Goal: Information Seeking & Learning: Compare options

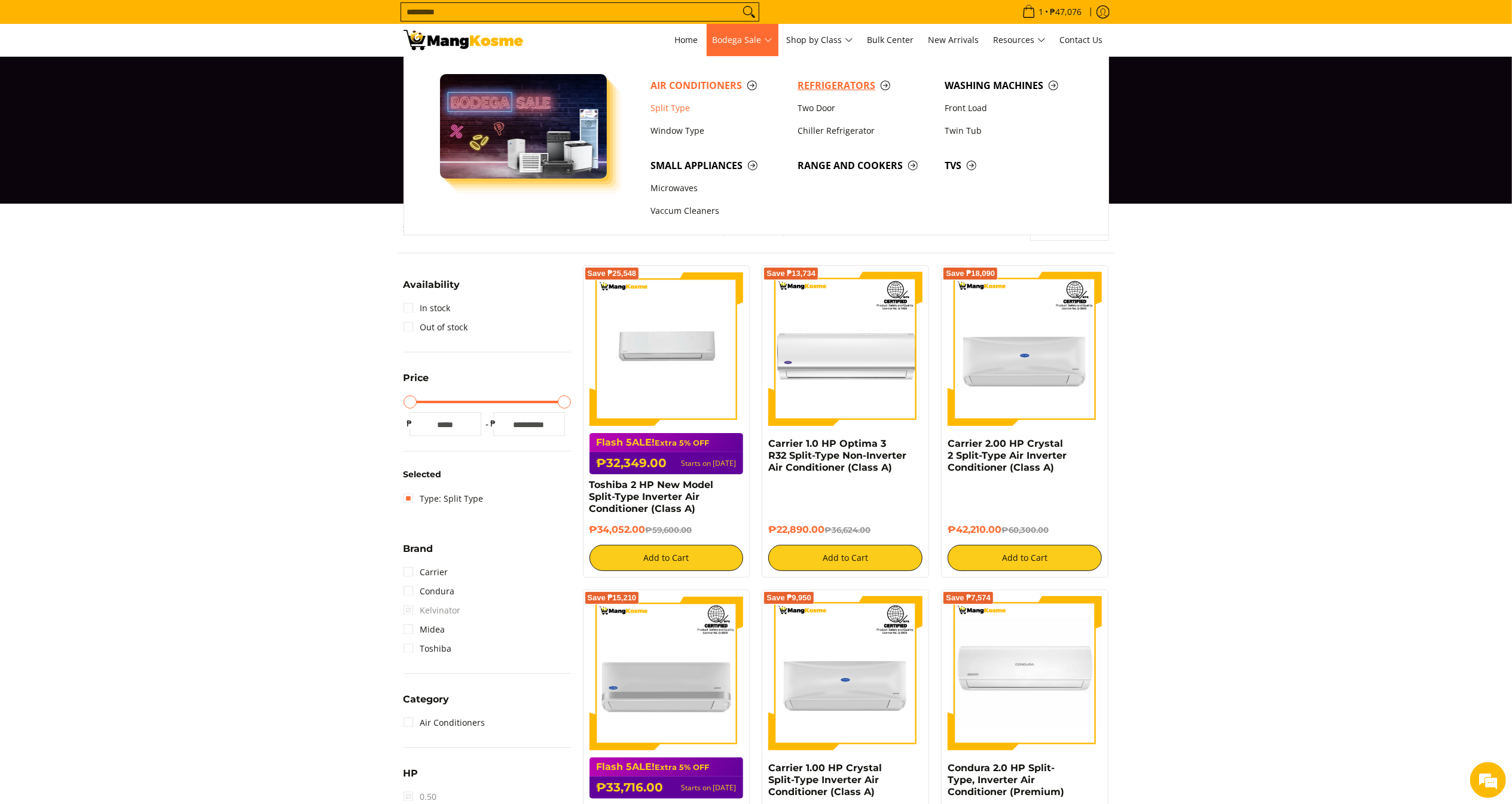
click at [811, 88] on span "Refrigerators" at bounding box center [864, 85] width 135 height 15
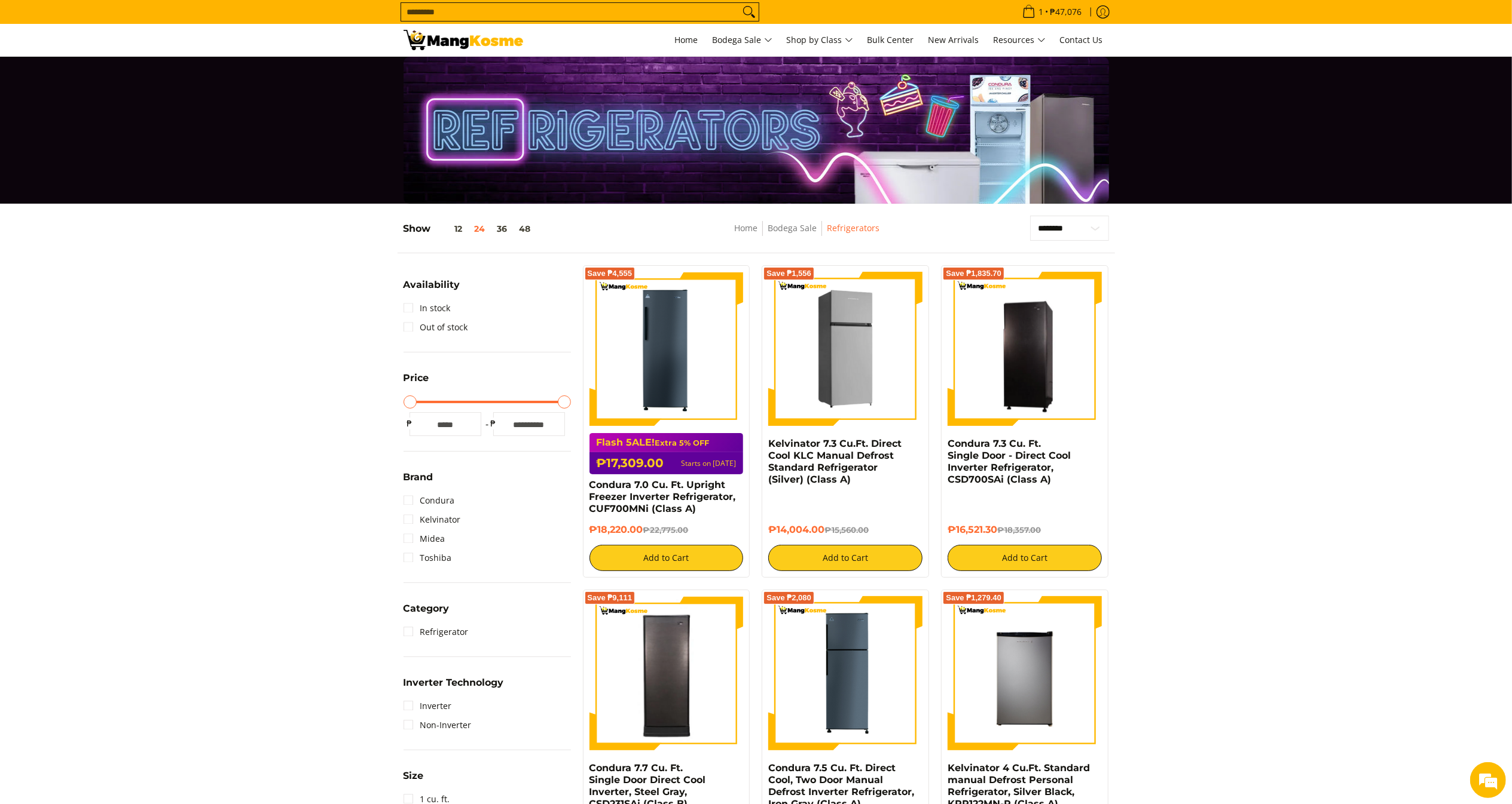
click at [857, 305] on img at bounding box center [845, 349] width 154 height 154
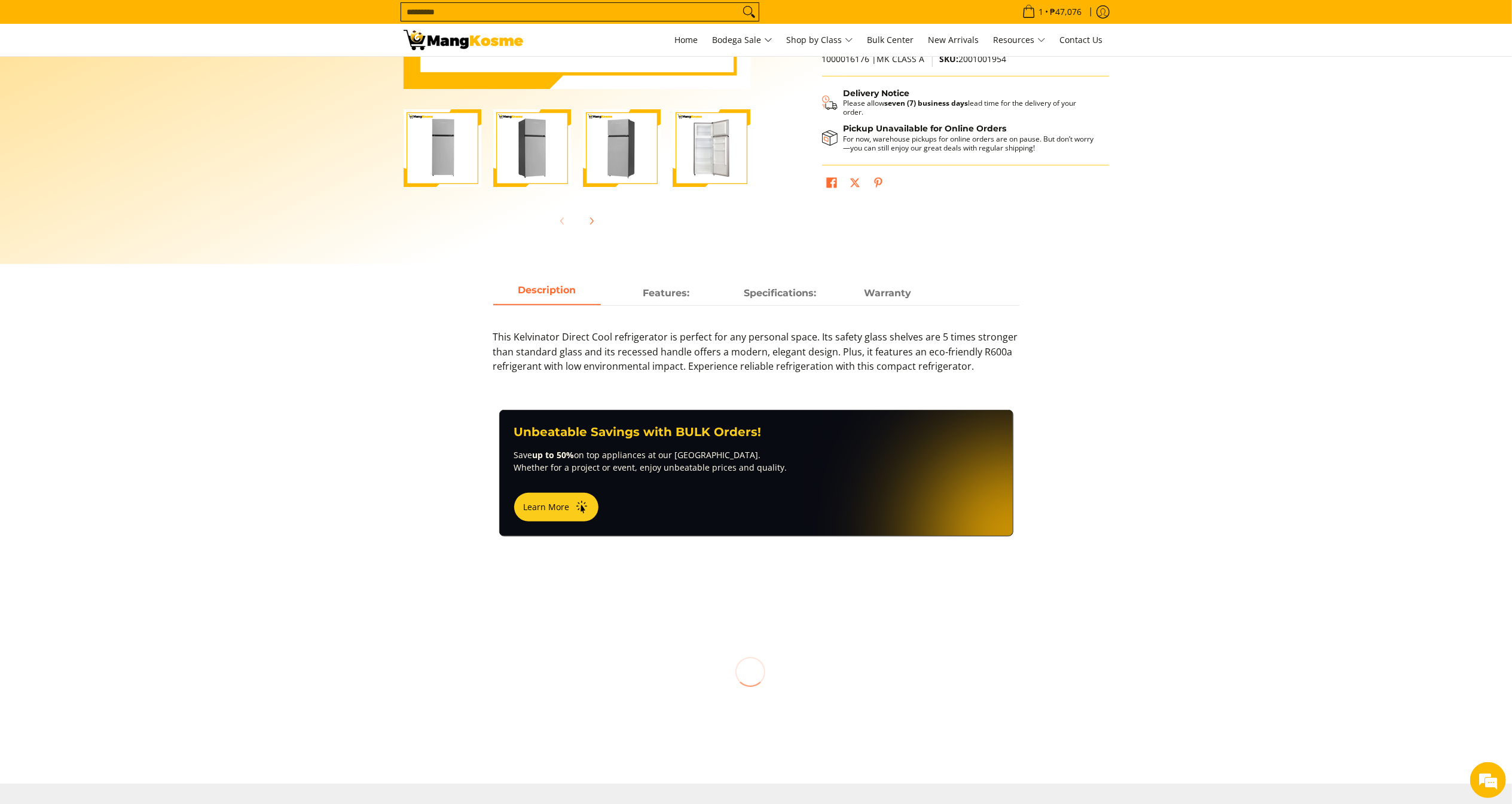
scroll to position [344, 0]
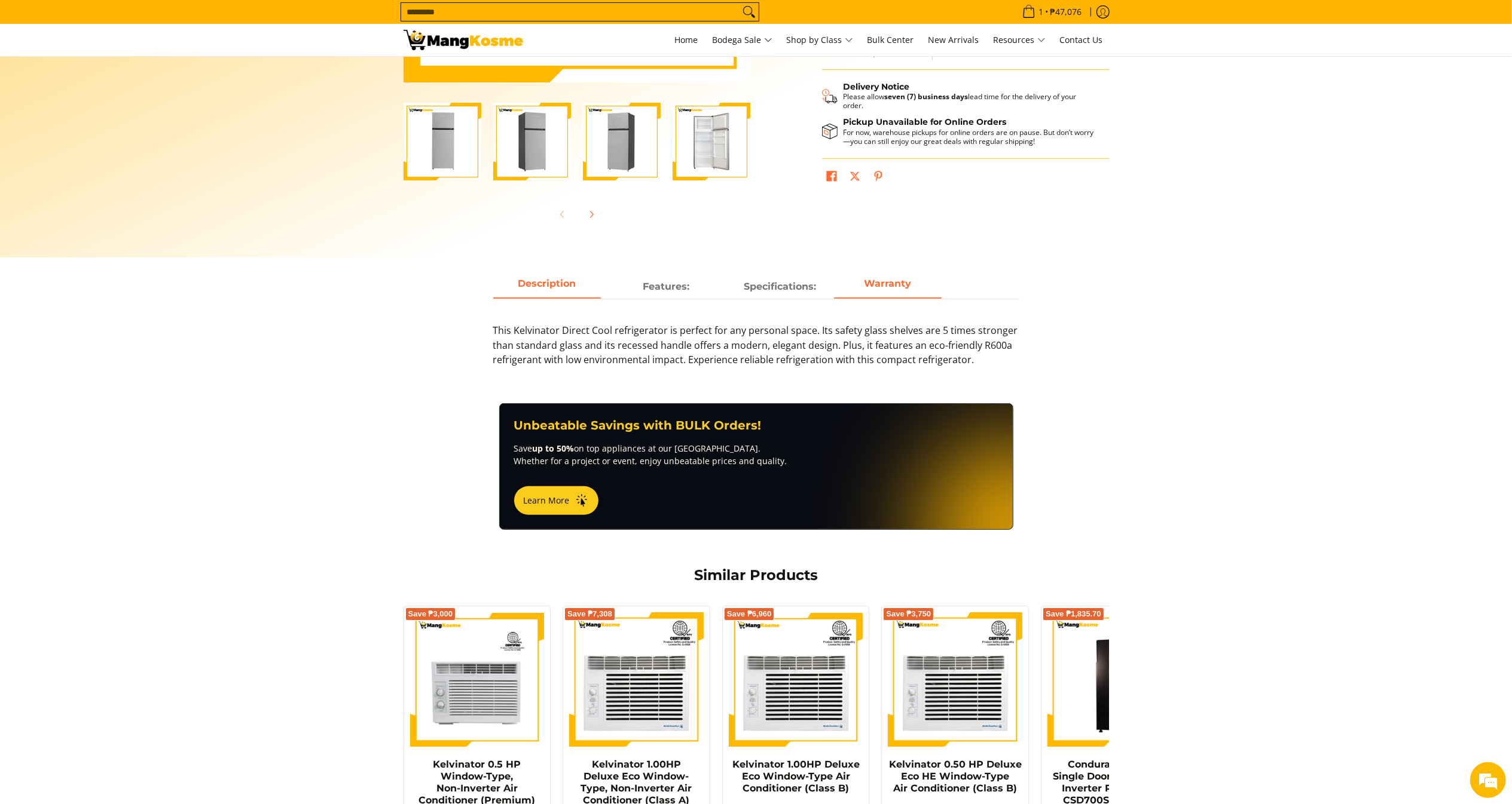
click at [871, 282] on strong "Warranty" at bounding box center [887, 283] width 47 height 12
click at [869, 279] on strong "Warranty" at bounding box center [887, 283] width 47 height 12
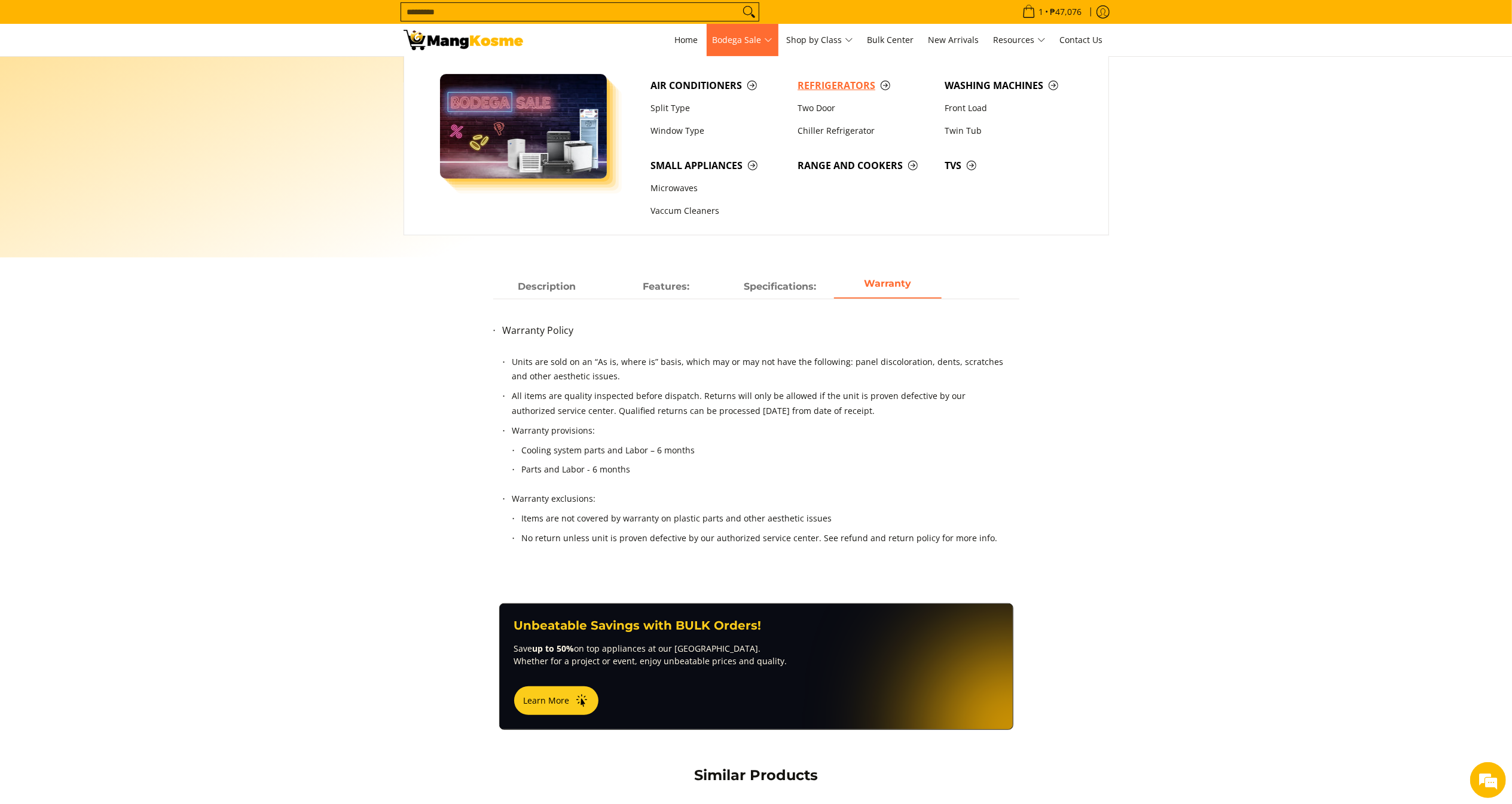
click at [814, 91] on span "Refrigerators" at bounding box center [864, 85] width 135 height 15
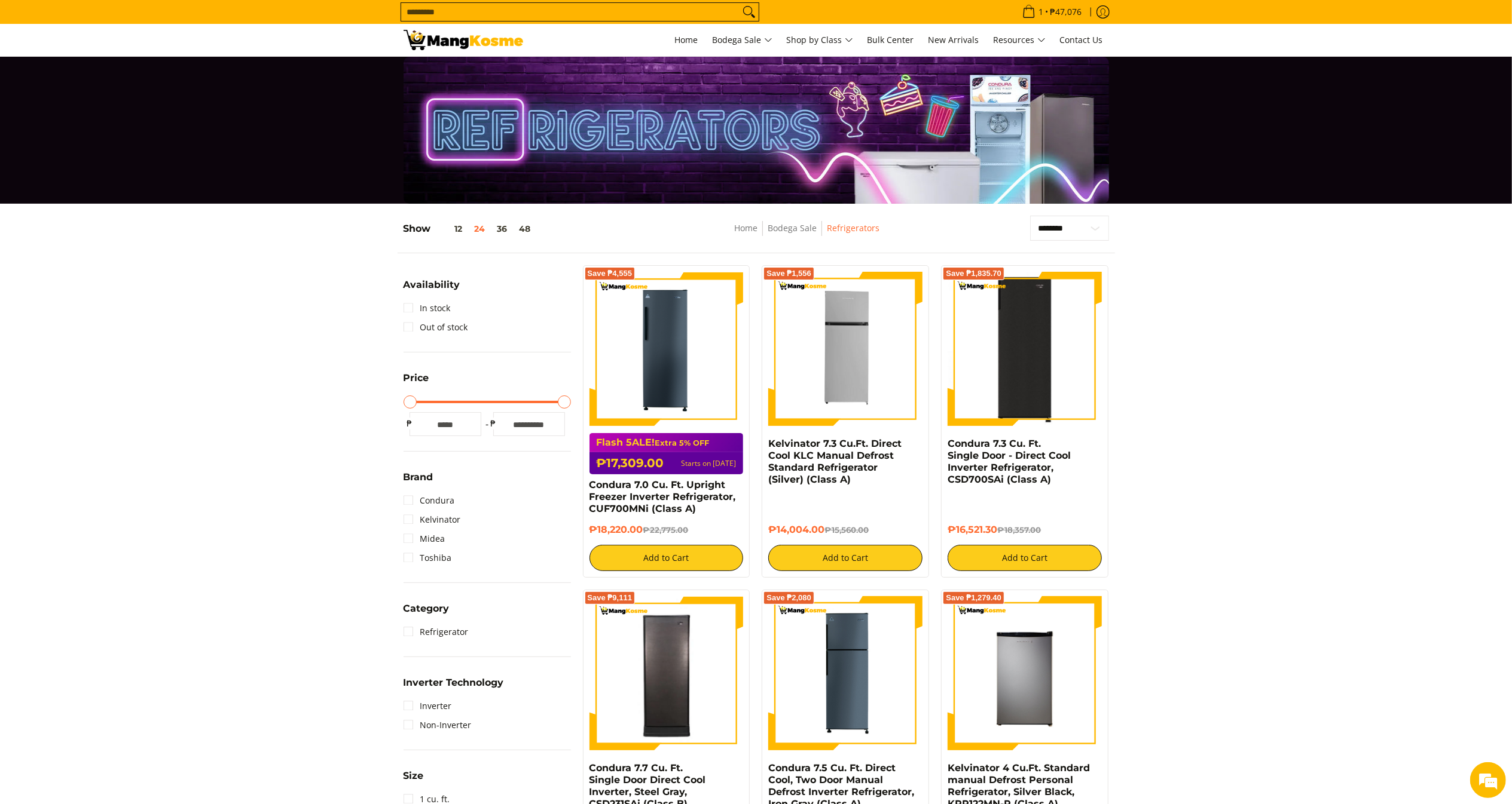
click at [995, 369] on img at bounding box center [1024, 349] width 154 height 154
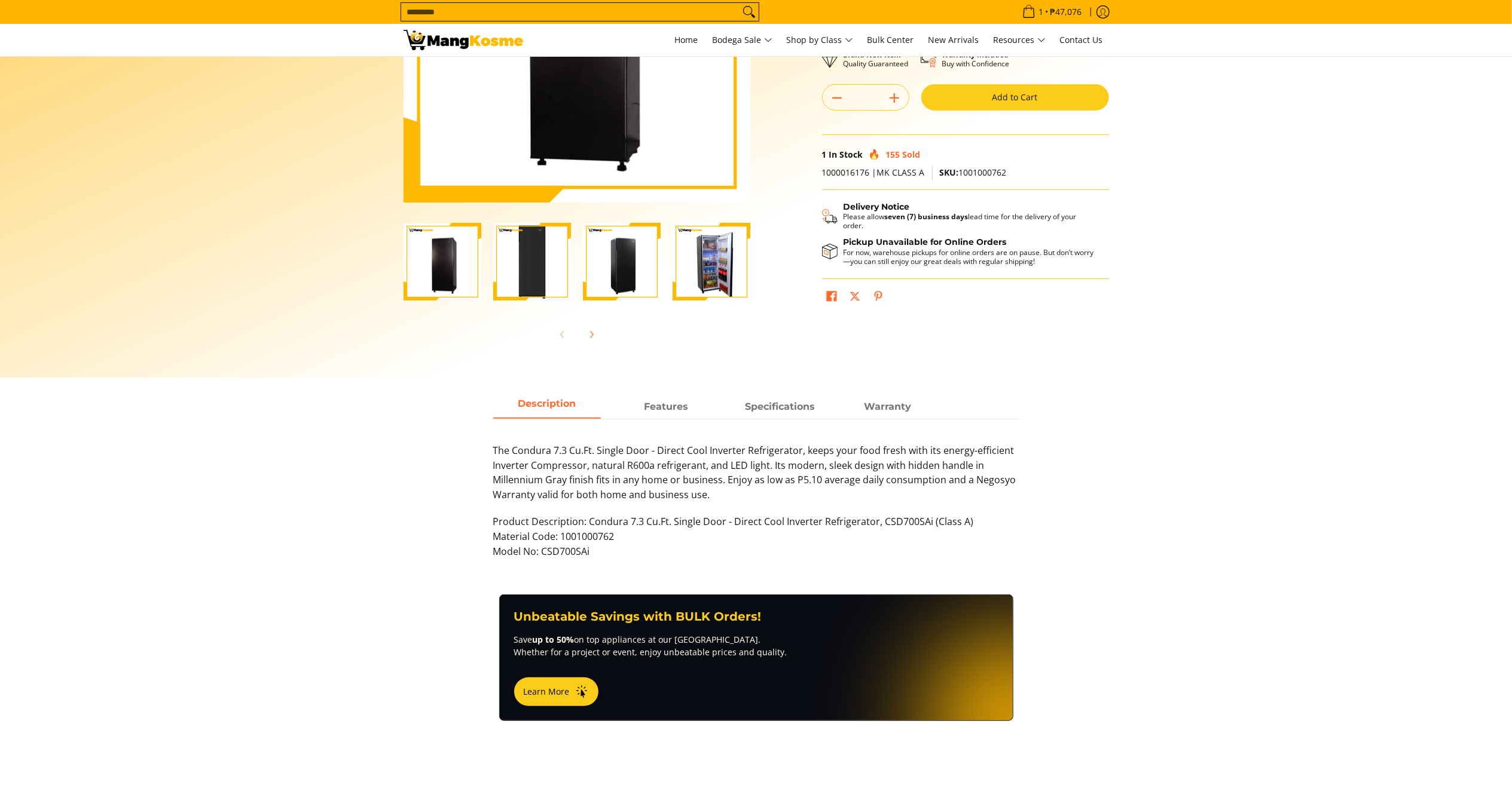
click at [1511, 257] on html "Skip to Main Content Home Bodega Sale Shop by Class Bulk Center New Arrivals Re…" at bounding box center [756, 539] width 1512 height 1529
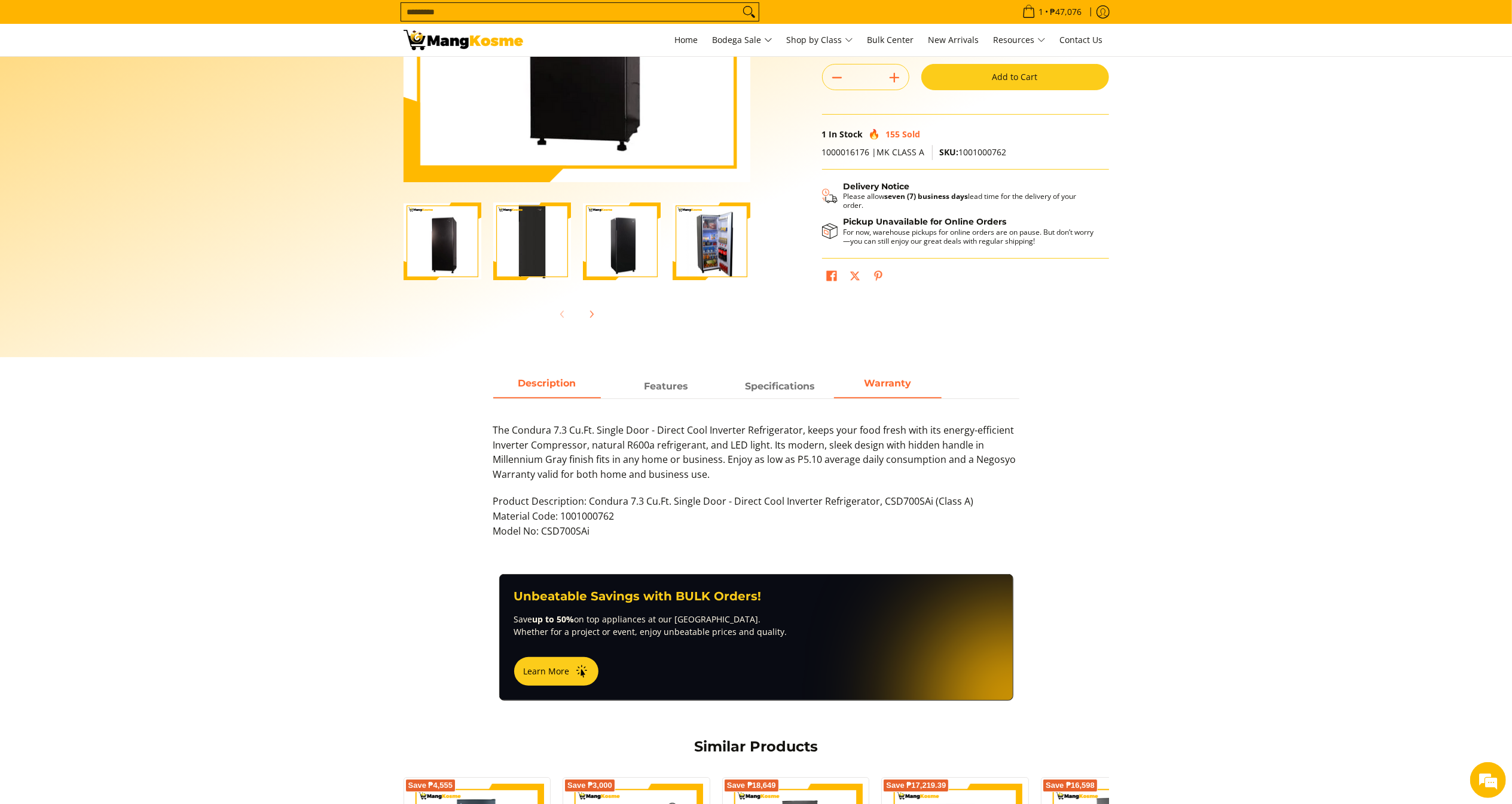
click at [874, 380] on strong "Warranty" at bounding box center [887, 383] width 47 height 12
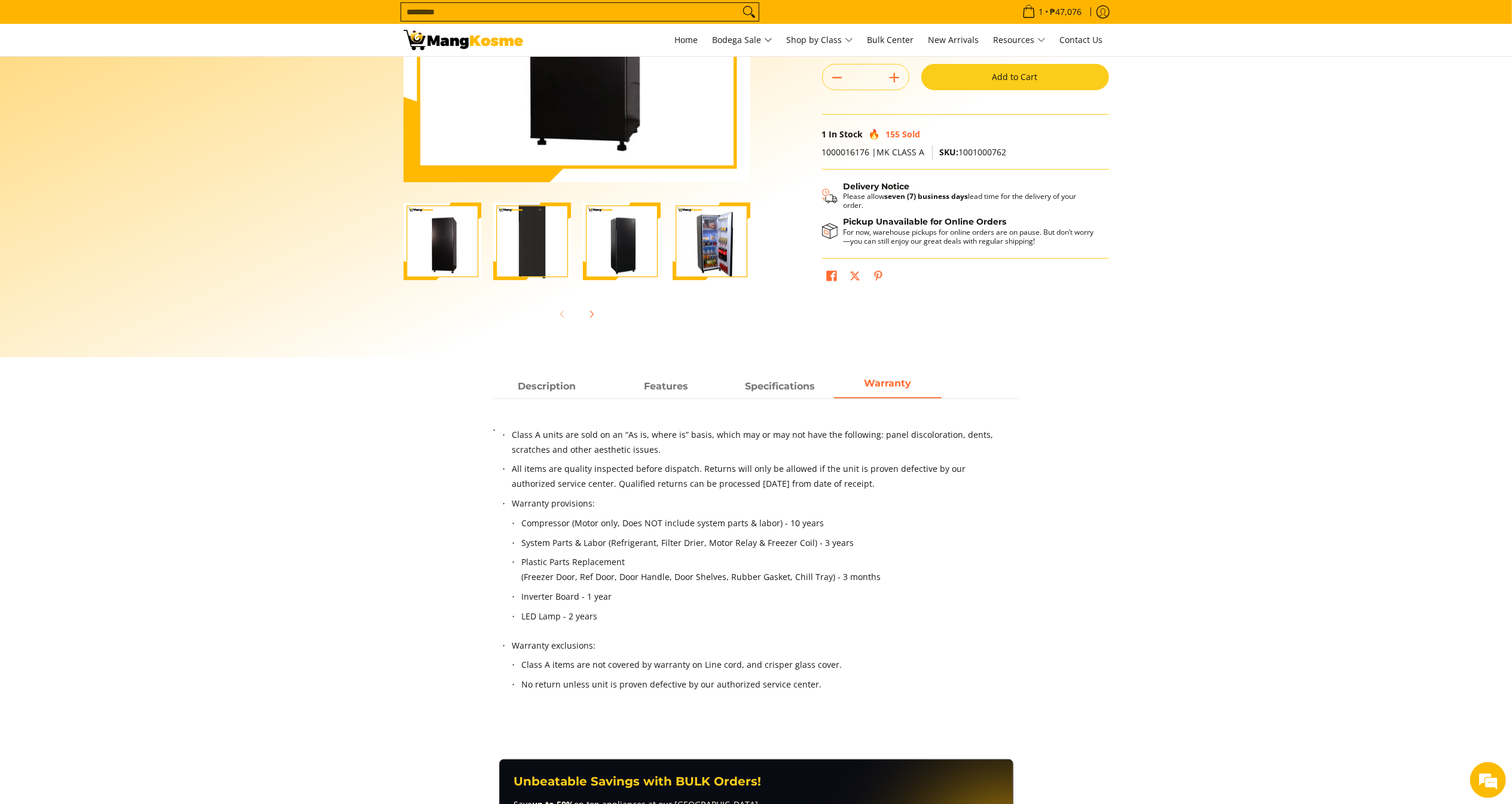
scroll to position [0, 0]
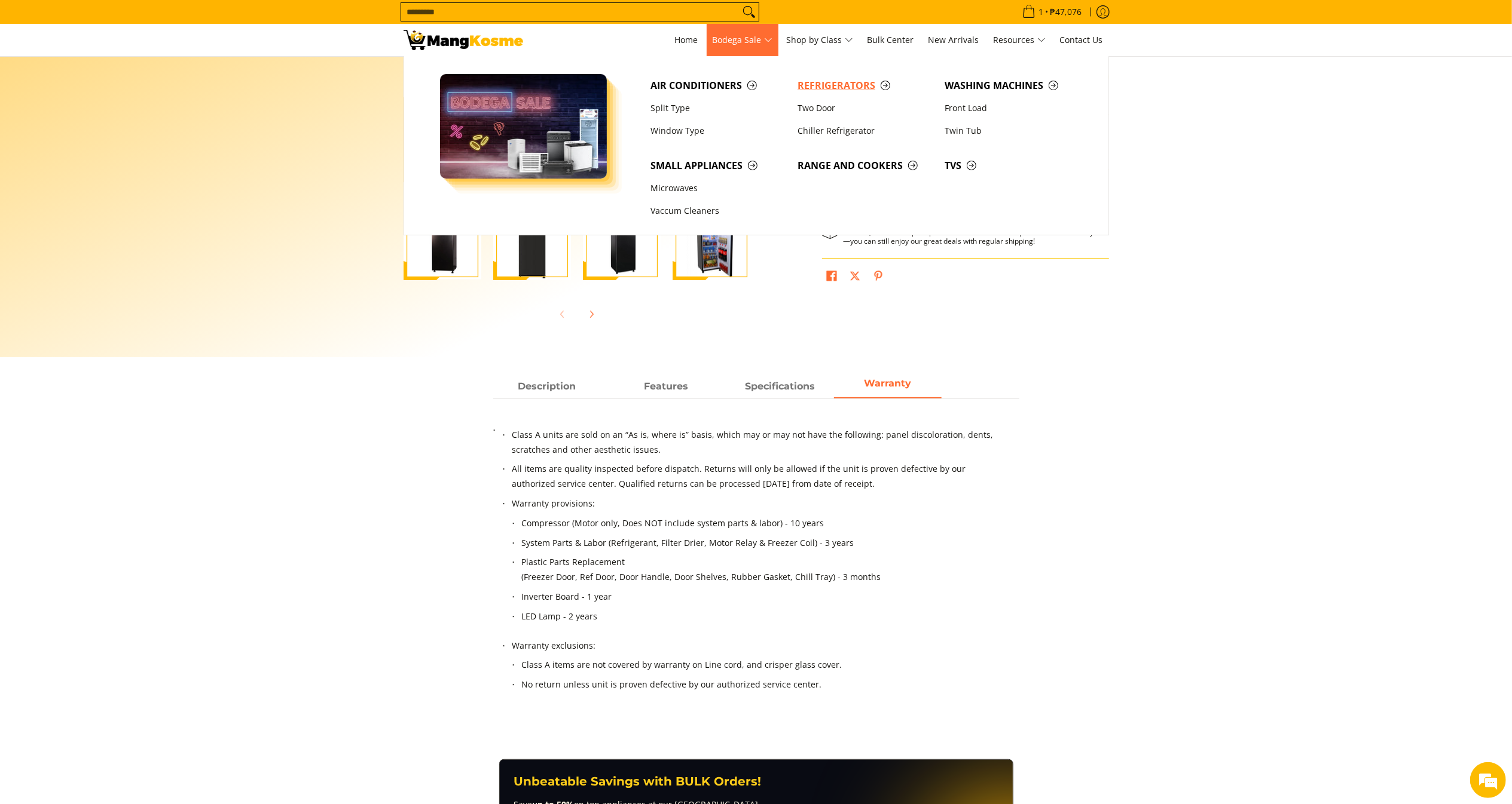
click at [823, 87] on span "Refrigerators" at bounding box center [864, 85] width 135 height 15
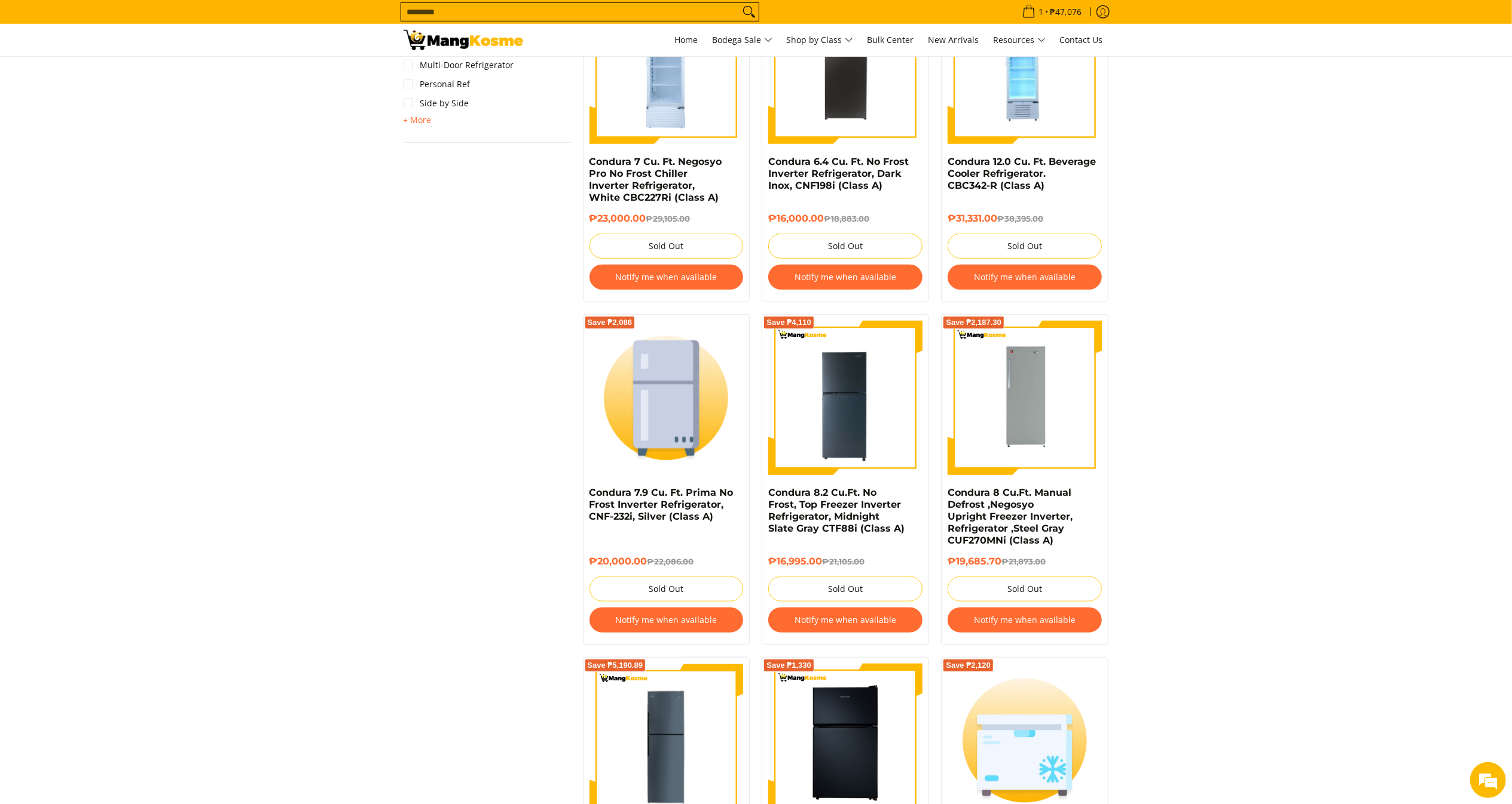
drag, startPoint x: 0, startPoint y: 0, endPoint x: 1529, endPoint y: 274, distance: 1553.4
click at [1511, 274] on html "Skip to Main Content Home Bodega Sale Shop by Class Bulk Center New Arrivals Re…" at bounding box center [756, 740] width 1512 height 3355
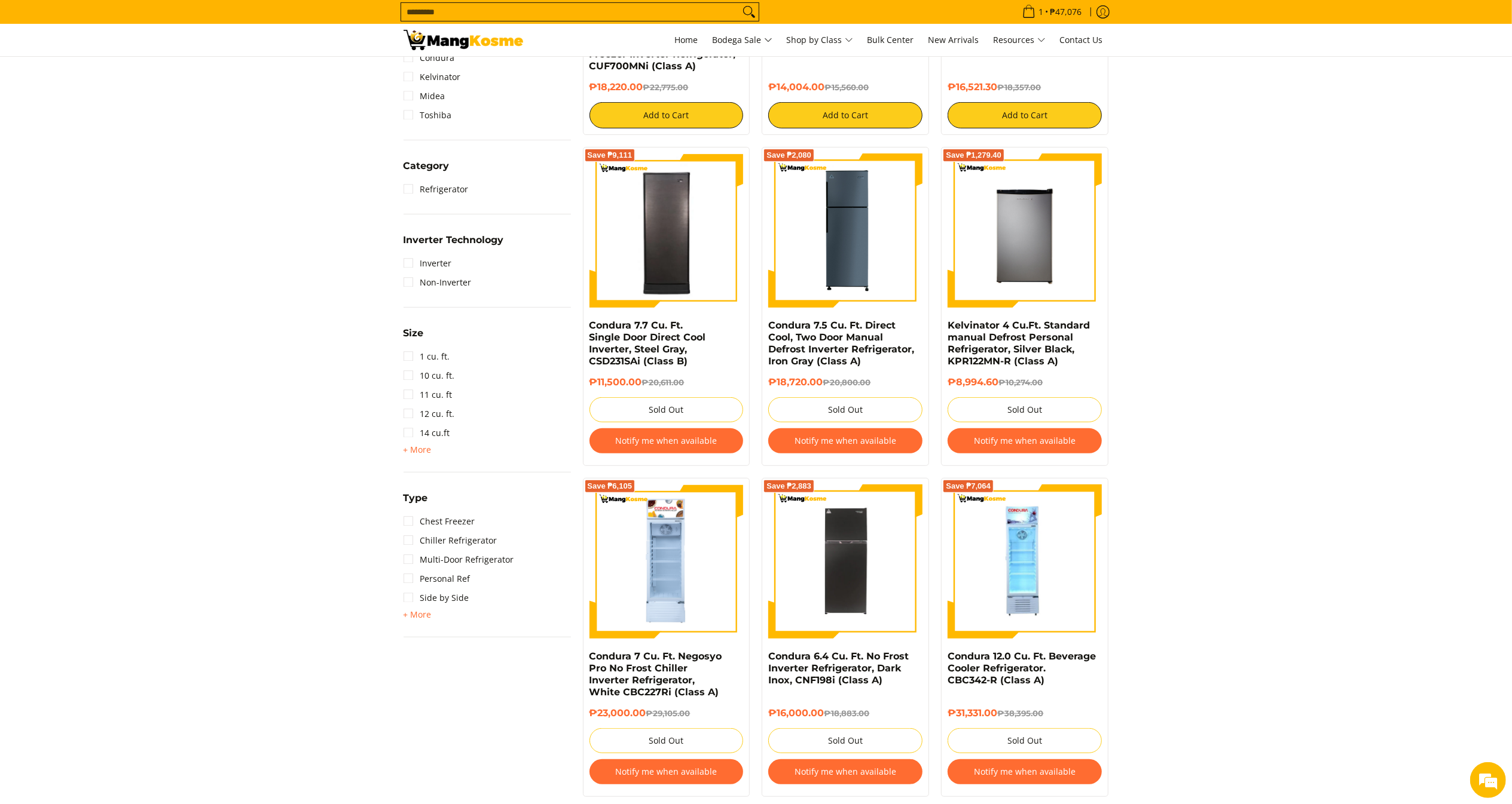
scroll to position [407, 0]
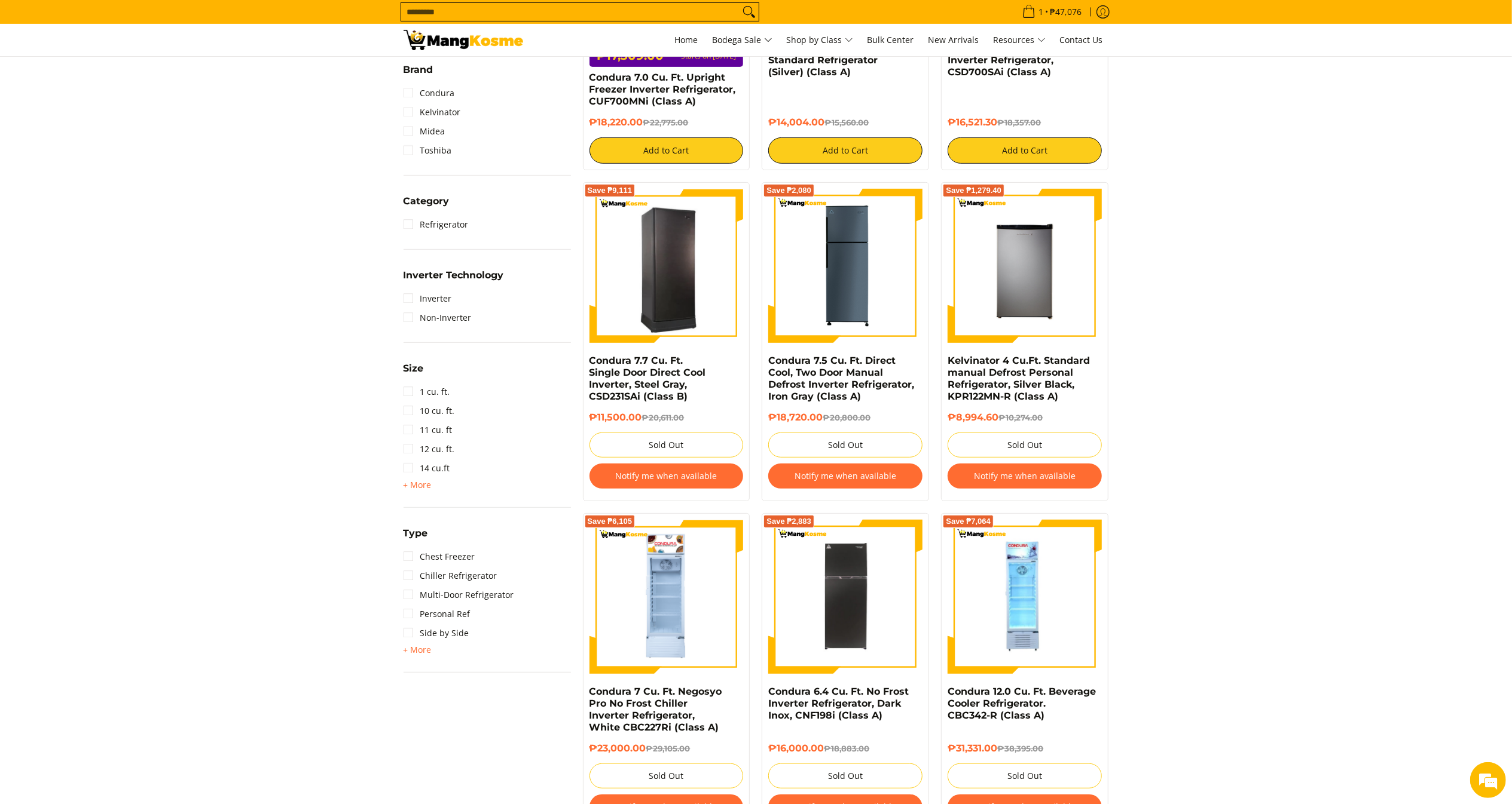
click at [625, 269] on img at bounding box center [666, 266] width 154 height 151
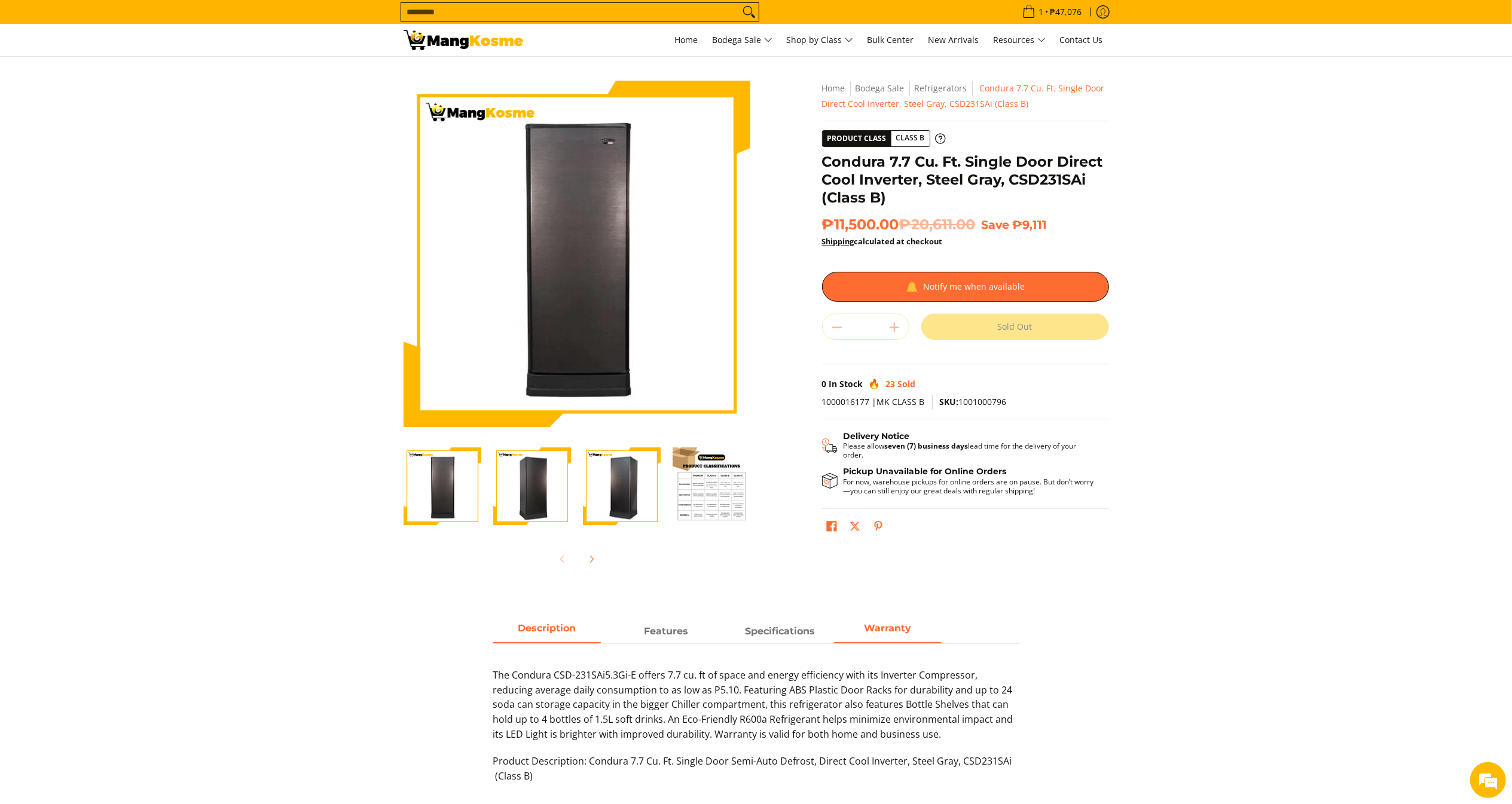
click at [878, 628] on strong "Warranty" at bounding box center [887, 628] width 47 height 12
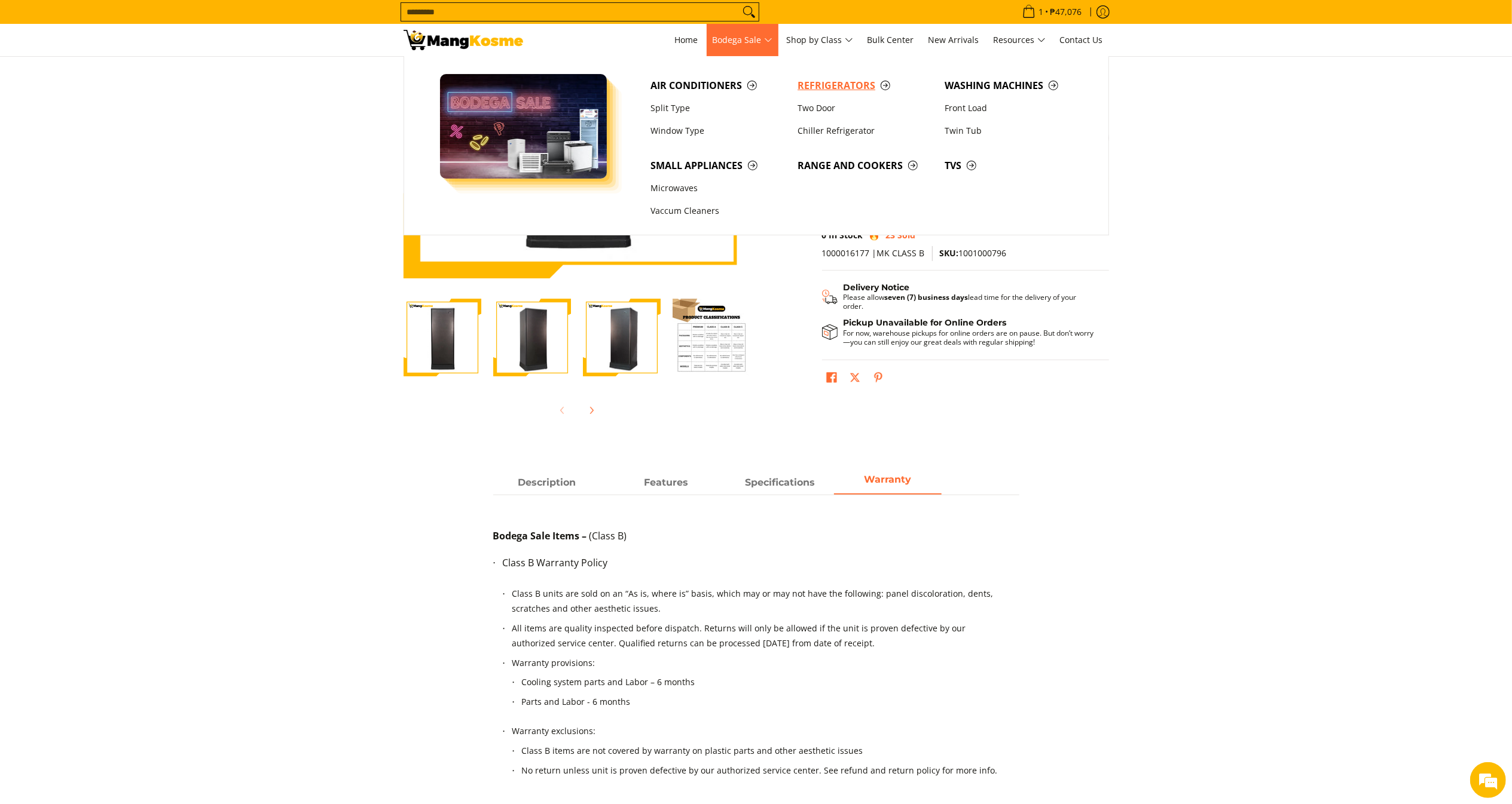
click at [826, 94] on link "Refrigerators" at bounding box center [865, 85] width 147 height 22
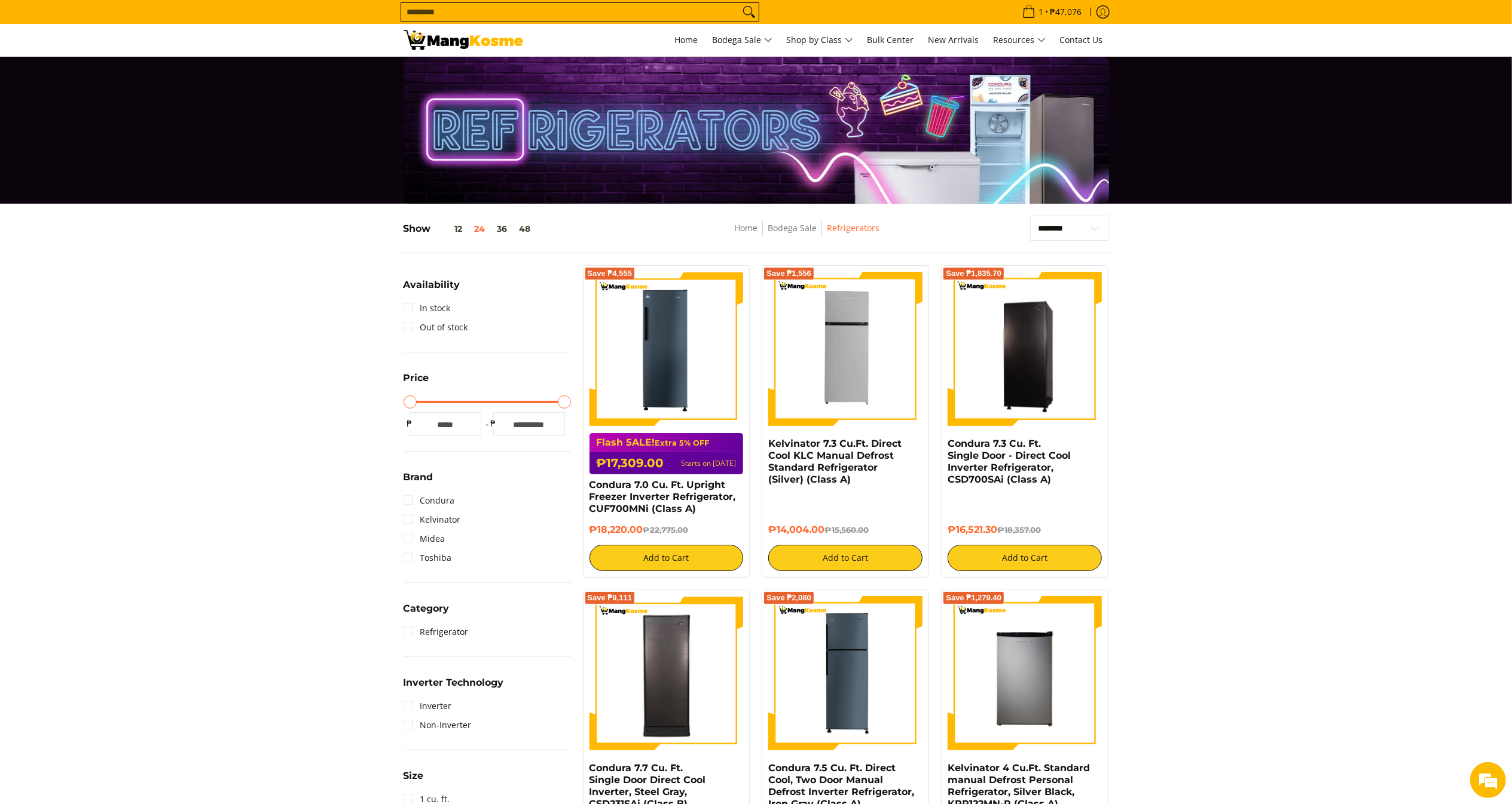
scroll to position [119, 0]
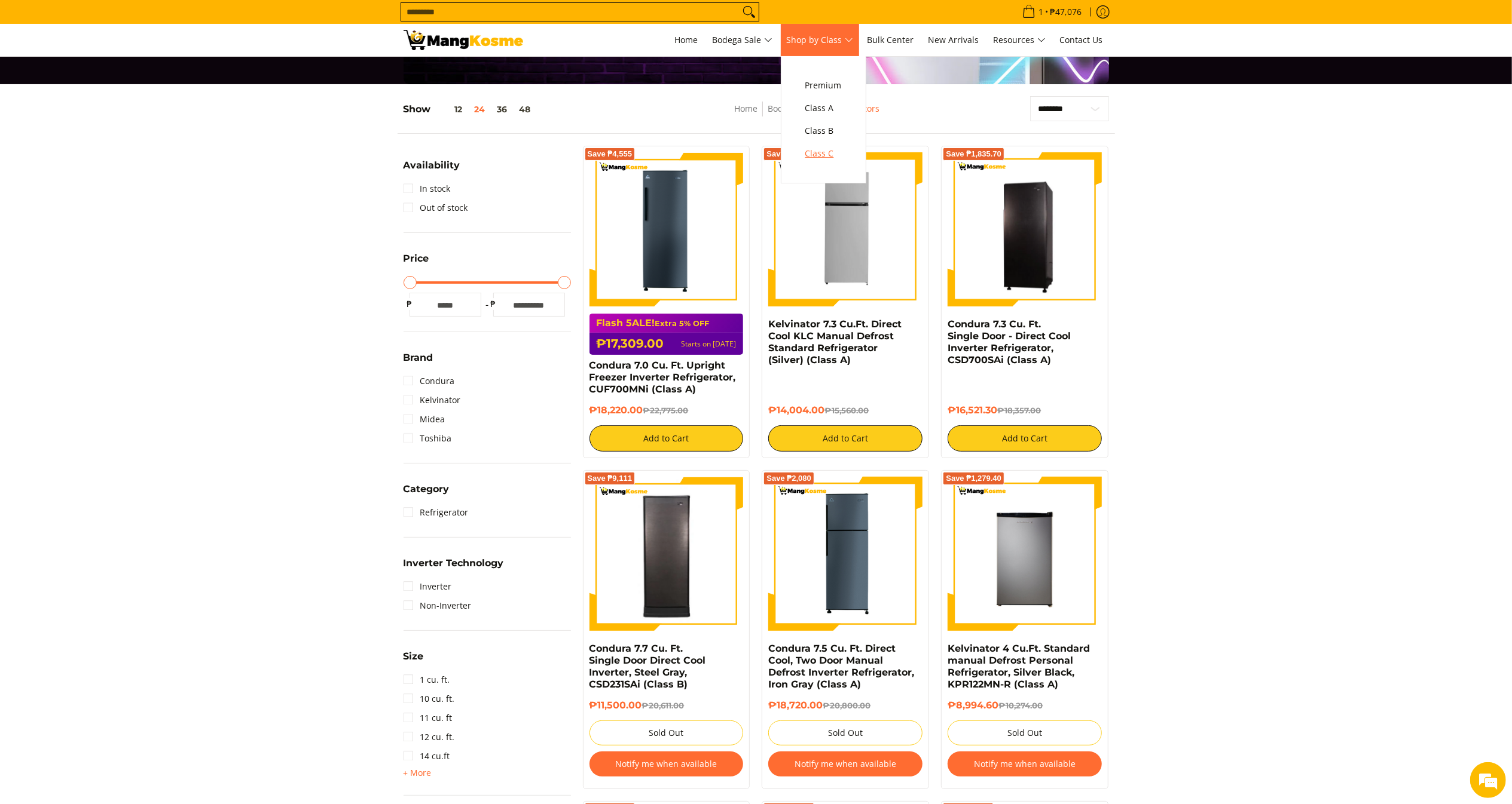
click at [834, 158] on span "Class C" at bounding box center [823, 154] width 36 height 15
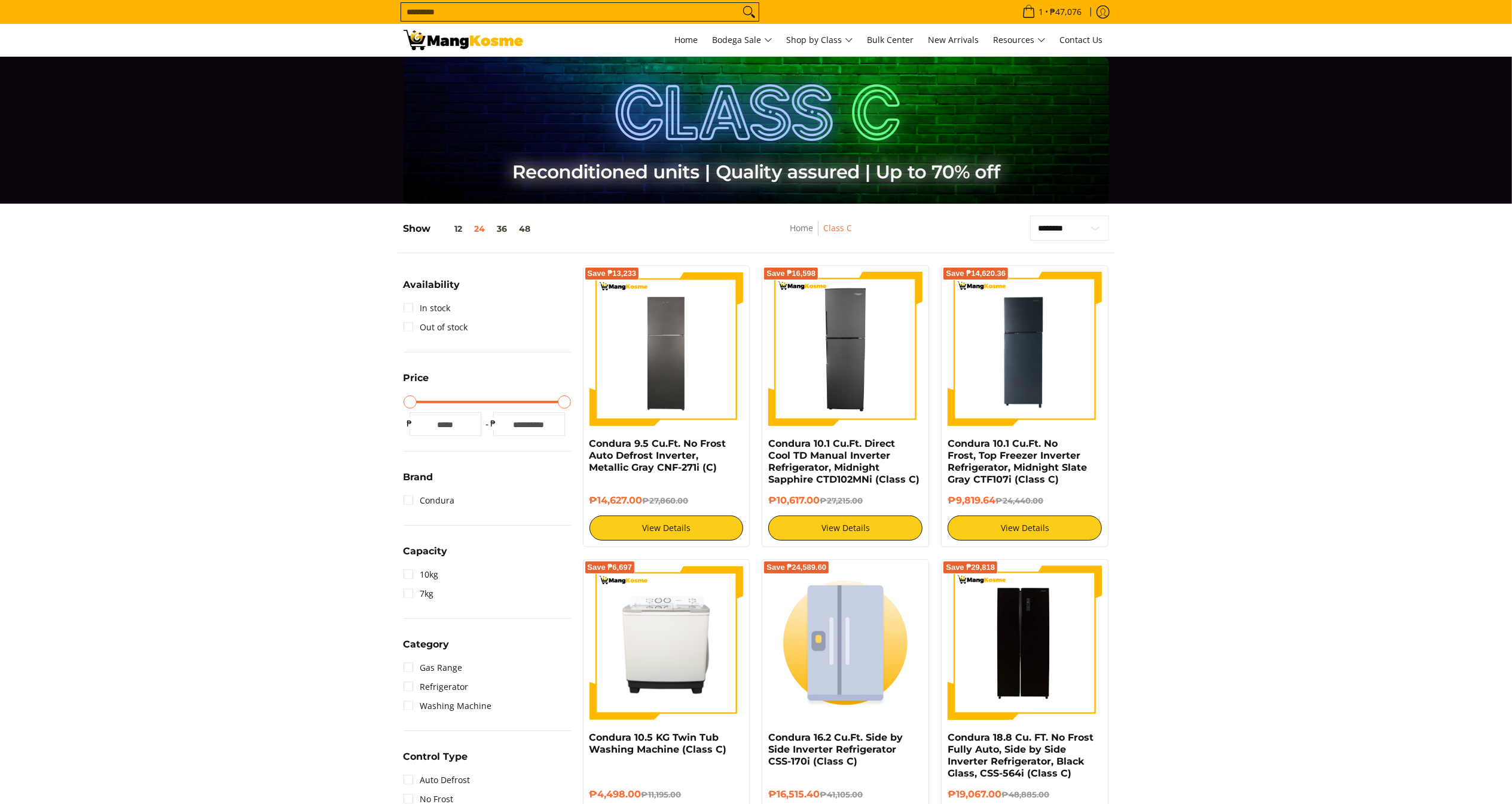
scroll to position [119, 0]
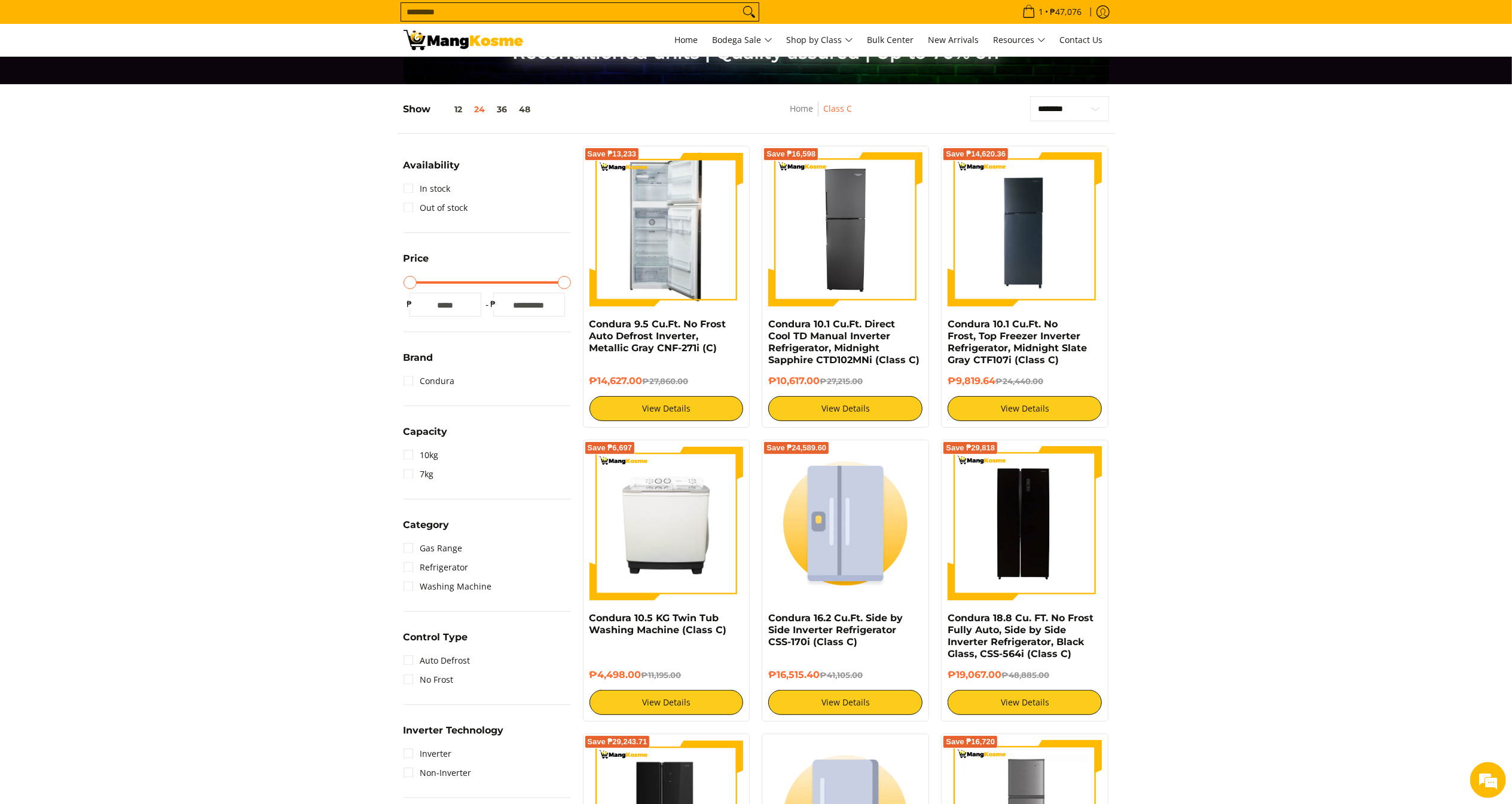
click at [699, 248] on img at bounding box center [666, 229] width 72 height 154
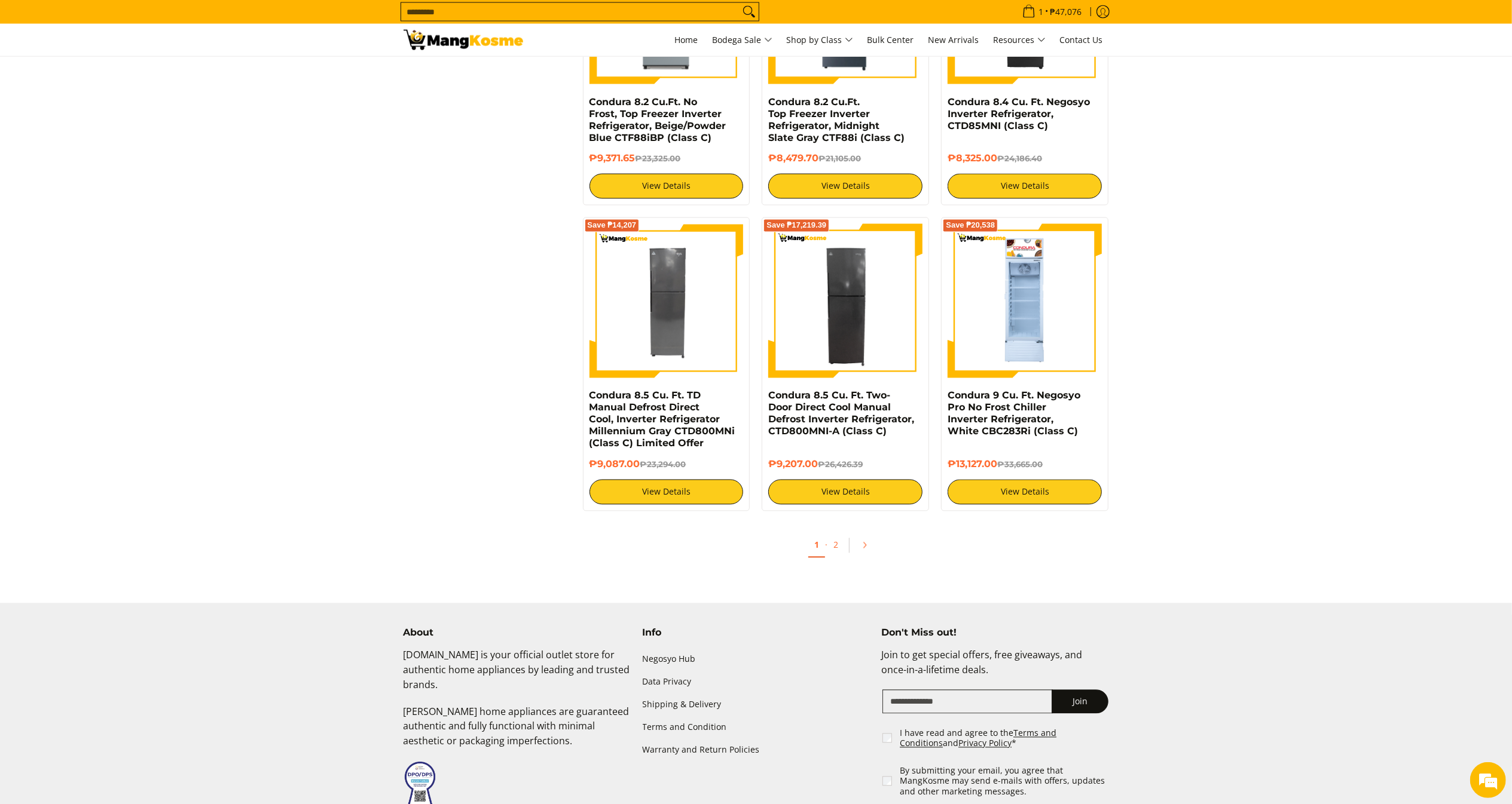
scroll to position [2114, 0]
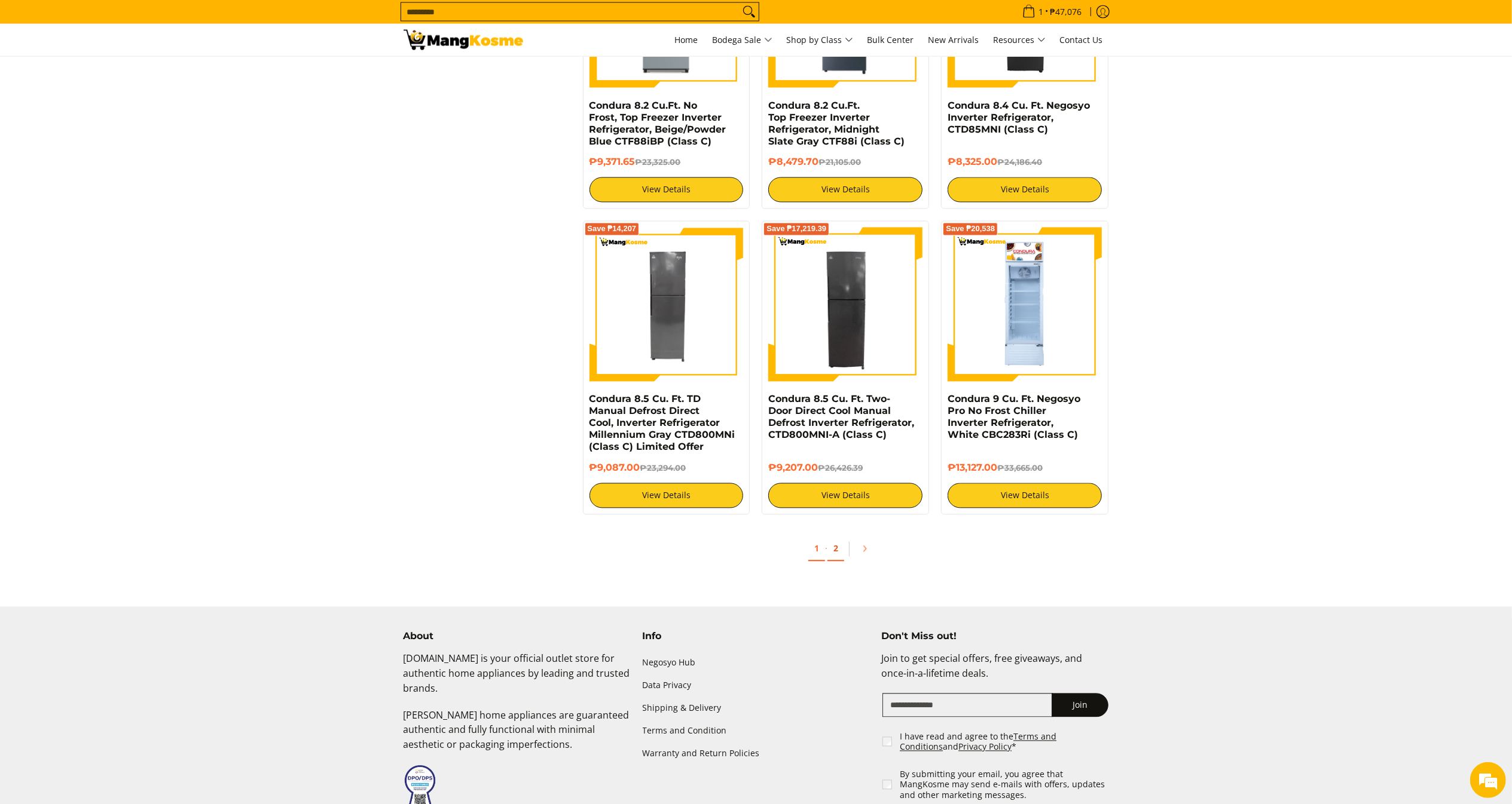
click at [835, 555] on link "2" at bounding box center [836, 549] width 17 height 24
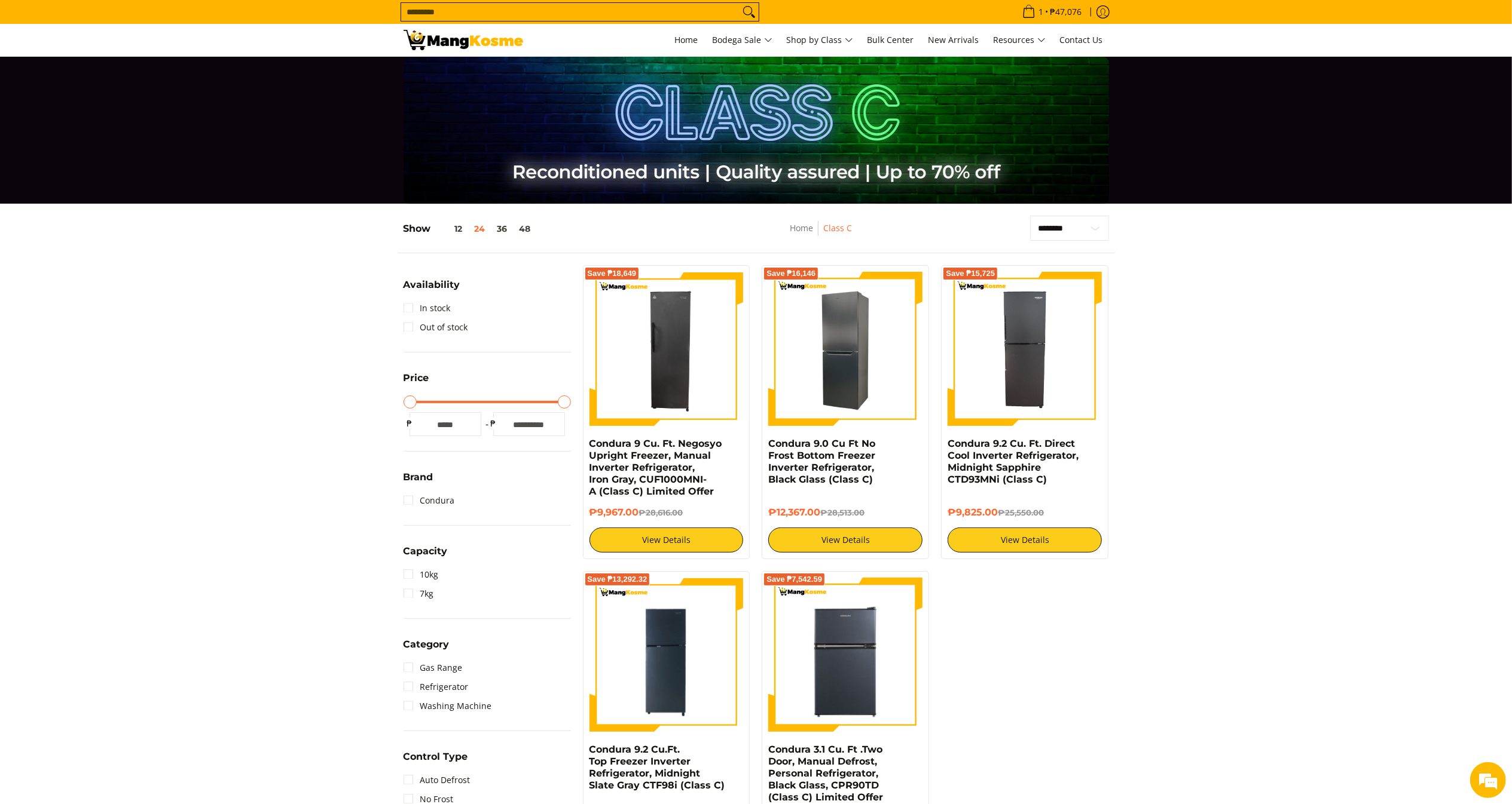
click at [854, 328] on img at bounding box center [845, 349] width 154 height 154
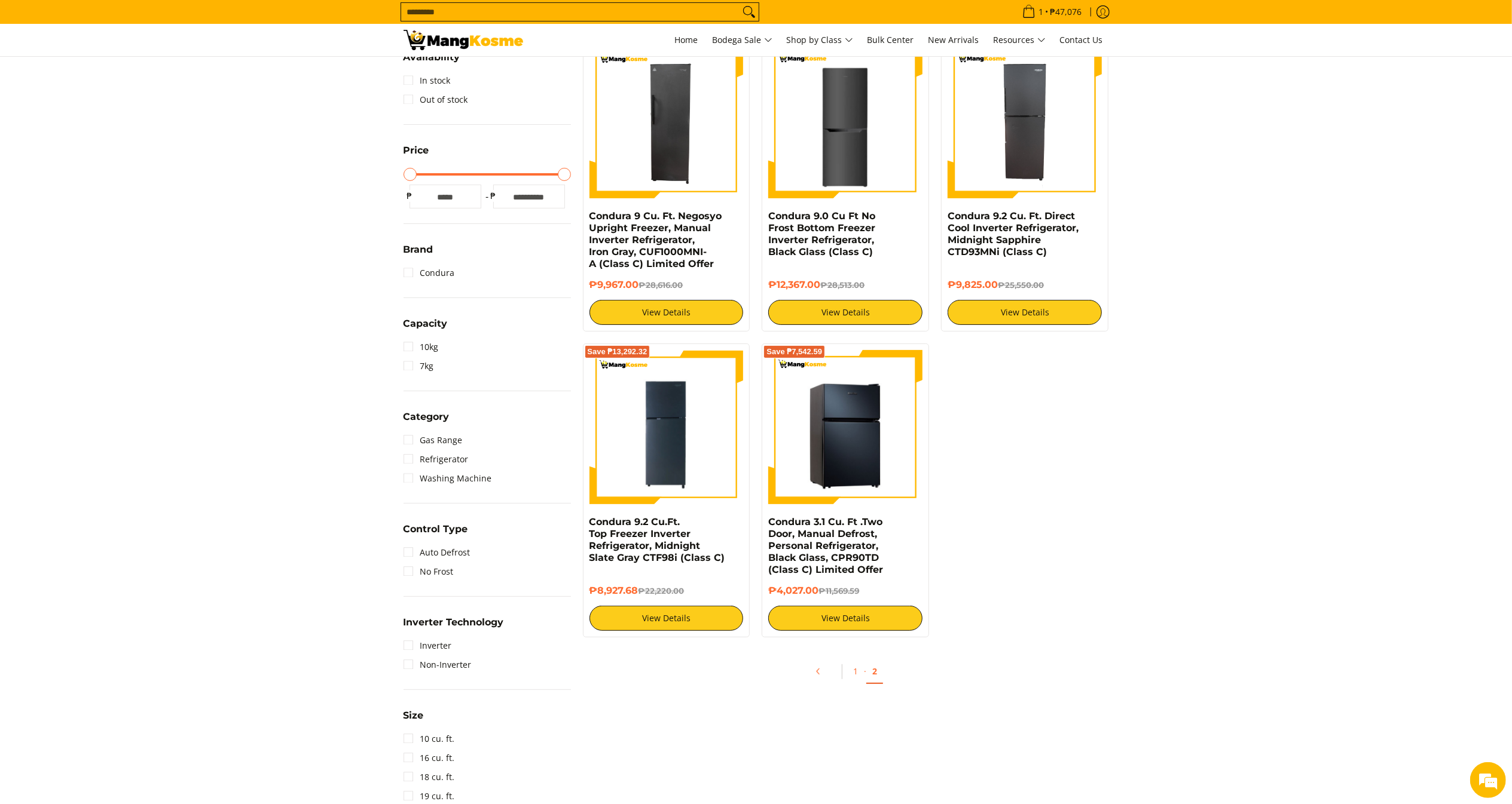
scroll to position [239, 0]
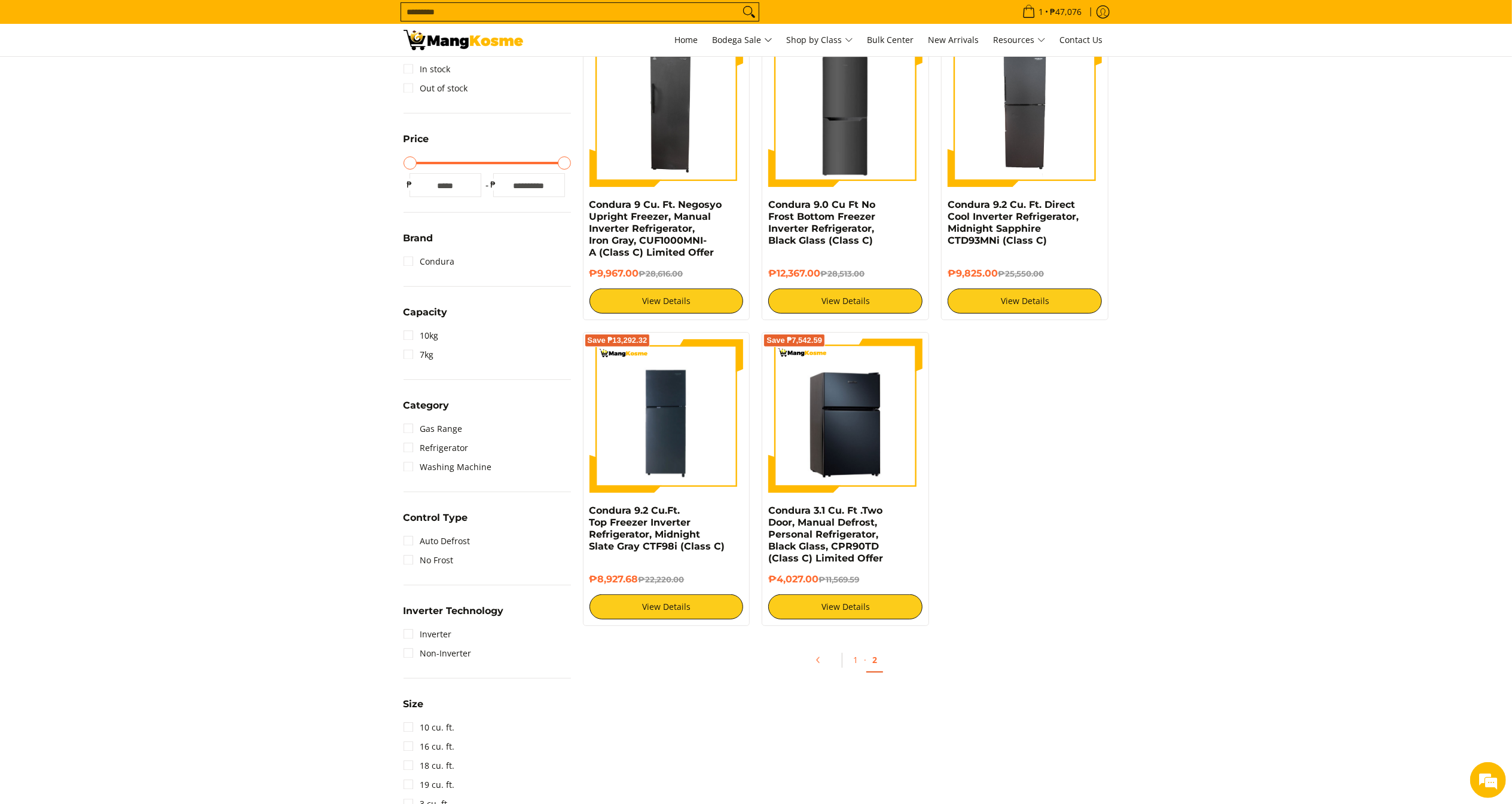
click at [869, 433] on img at bounding box center [845, 416] width 154 height 154
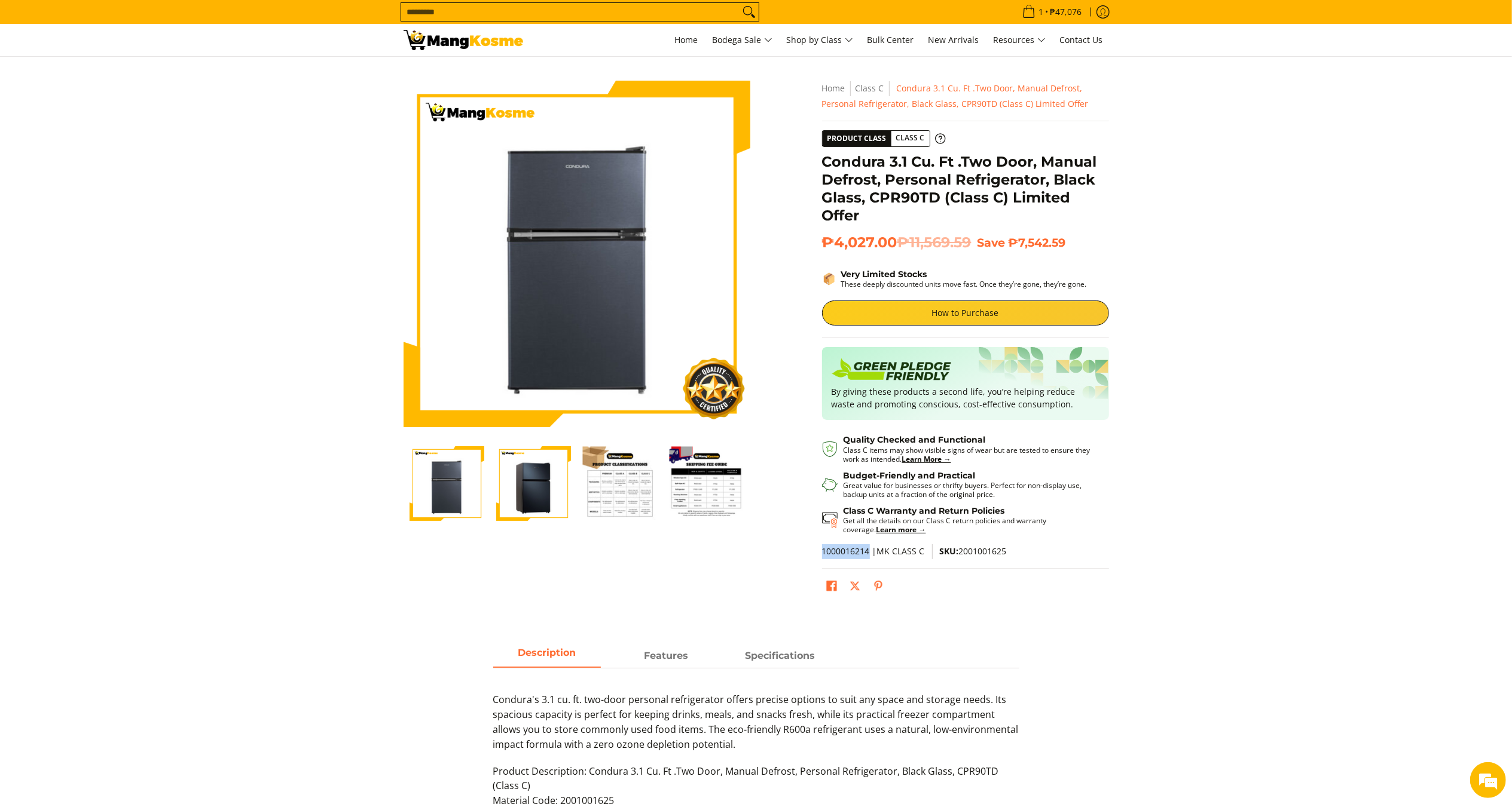
drag, startPoint x: 833, startPoint y: 556, endPoint x: 868, endPoint y: 556, distance: 35.0
click at [868, 556] on div "Skip to Main Content Enable zoom Disable zoom Enable zoom Disable zoom Enable z…" at bounding box center [756, 348] width 717 height 534
copy span "1000016214"
drag, startPoint x: 957, startPoint y: 561, endPoint x: 1060, endPoint y: 552, distance: 103.4
click at [1060, 552] on p "1000016214 |MK CLASS C SKU: 2001001625" at bounding box center [966, 556] width 287 height 24
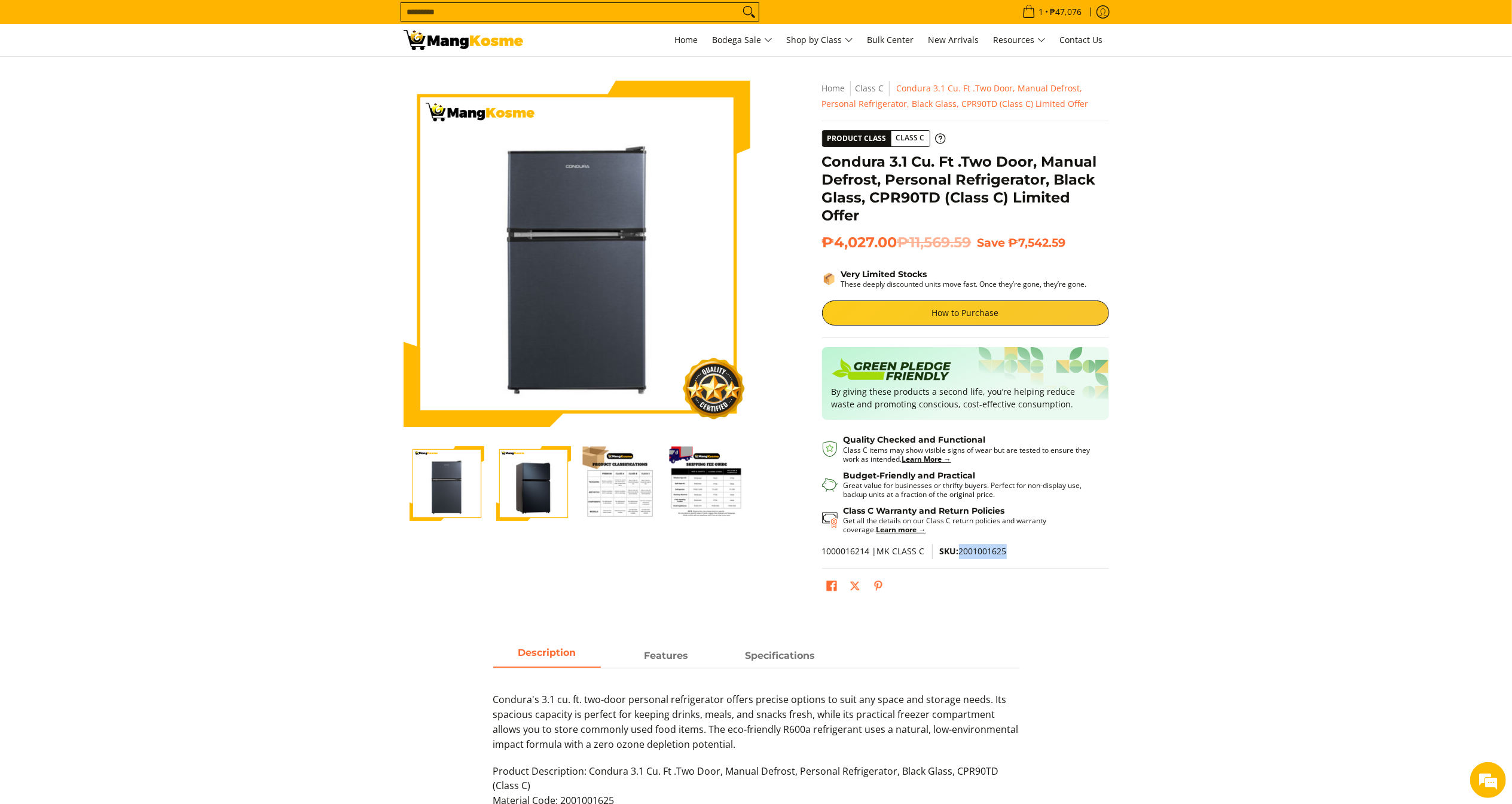
copy span "2001001625"
